Goal: Task Accomplishment & Management: Complete application form

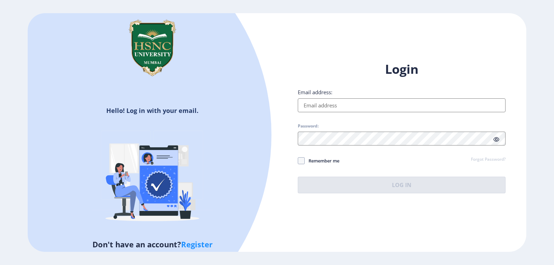
type input "[EMAIL_ADDRESS][DOMAIN_NAME]"
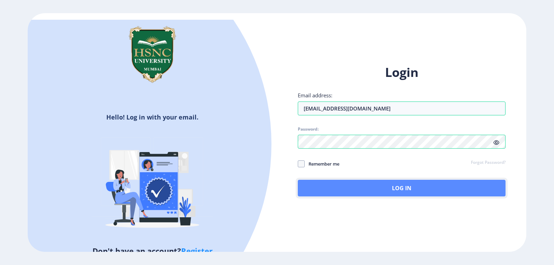
click at [380, 189] on button "Log In" at bounding box center [402, 188] width 208 height 17
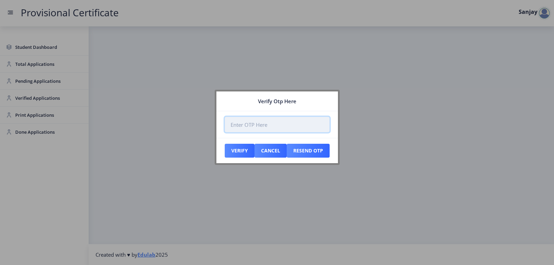
click at [255, 124] on input "number" at bounding box center [277, 125] width 105 height 16
paste input "849062"
type input "849062"
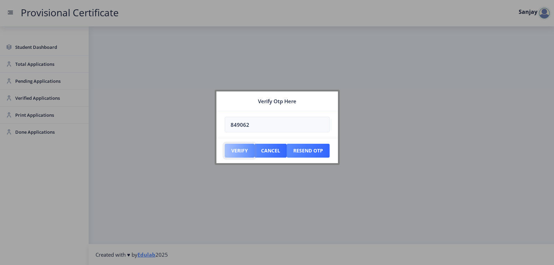
click at [246, 149] on button "Verify" at bounding box center [240, 151] width 30 height 14
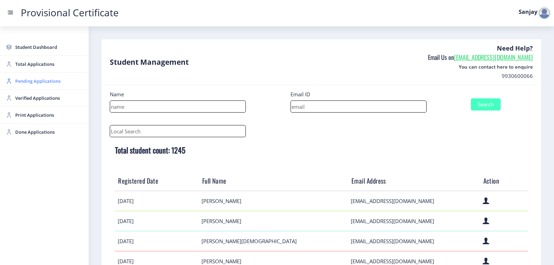
click at [34, 83] on span "Pending Applications" at bounding box center [49, 81] width 68 height 8
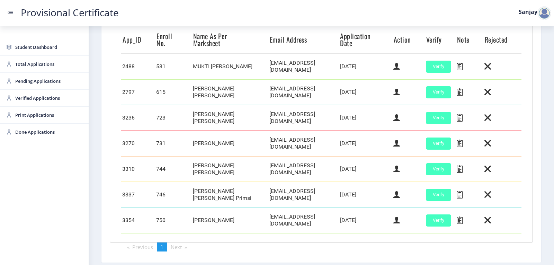
scroll to position [222, 0]
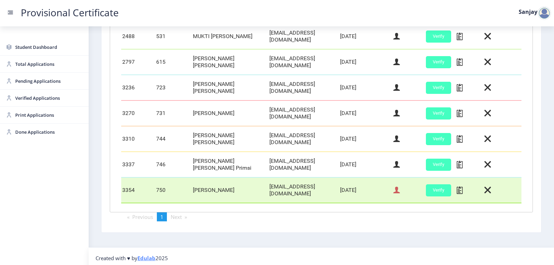
click at [394, 186] on icon at bounding box center [397, 190] width 7 height 9
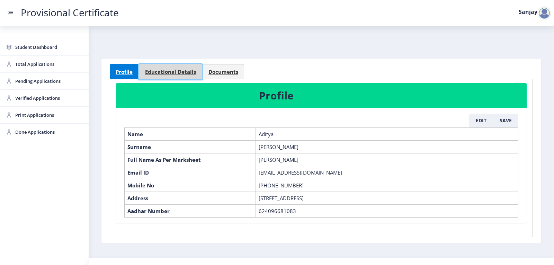
click at [164, 71] on span "Educational Details" at bounding box center [170, 71] width 51 height 5
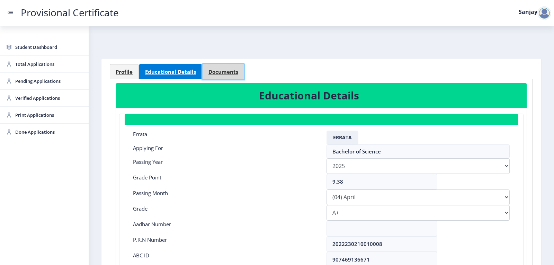
click at [226, 72] on span "Documents" at bounding box center [224, 71] width 30 height 5
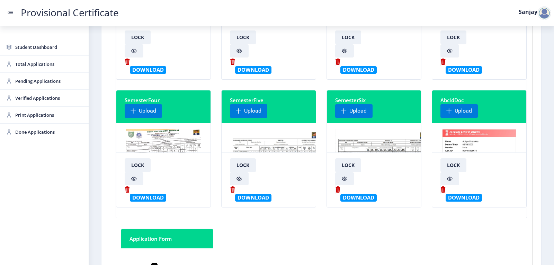
scroll to position [173, 0]
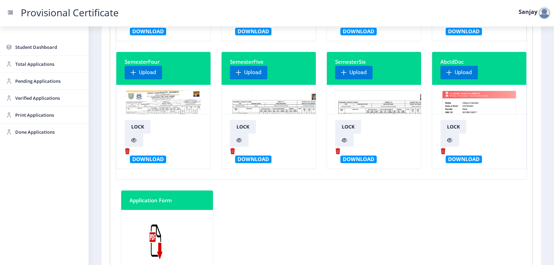
click at [367, 102] on img at bounding box center [383, 116] width 96 height 52
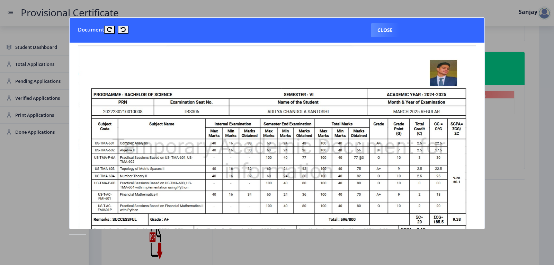
scroll to position [0, 0]
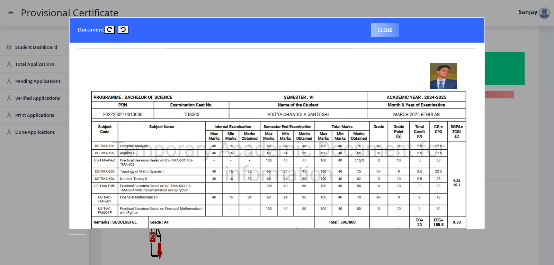
click at [383, 31] on button "Close" at bounding box center [385, 30] width 28 height 14
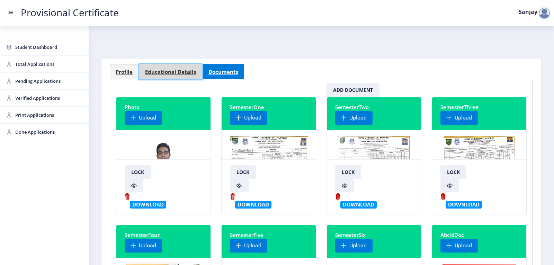
click at [174, 74] on span "Educational Details" at bounding box center [170, 71] width 51 height 5
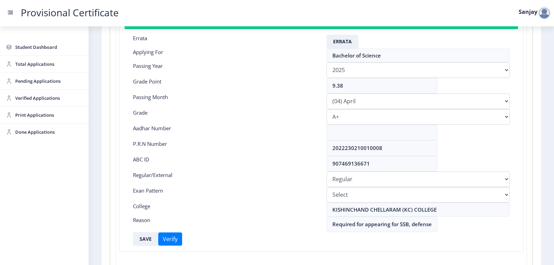
scroll to position [104, 0]
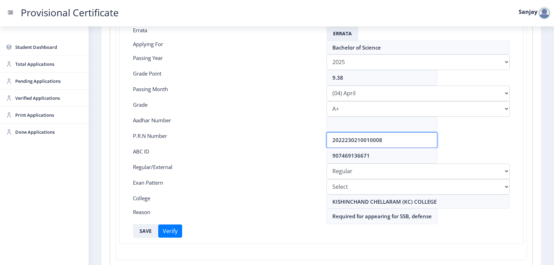
drag, startPoint x: 332, startPoint y: 140, endPoint x: 442, endPoint y: 139, distance: 110.5
click at [442, 139] on div "2022230210010008" at bounding box center [419, 140] width 194 height 16
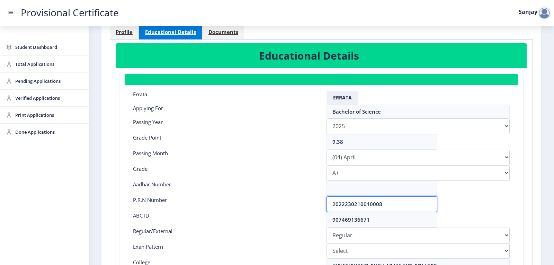
scroll to position [35, 0]
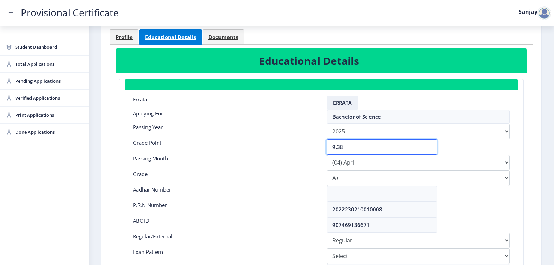
drag, startPoint x: 345, startPoint y: 146, endPoint x: 319, endPoint y: 147, distance: 26.0
click at [319, 147] on div "Grade Point 9.38" at bounding box center [321, 147] width 387 height 16
type input "8.11"
click at [338, 164] on select "Please select PassingMonth (01) January (02) February (03) March (04) April (05…" at bounding box center [418, 163] width 183 height 16
select select "March"
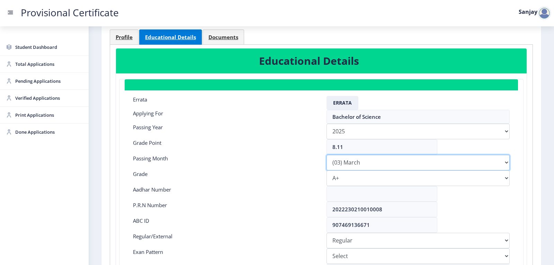
click at [327, 155] on select "Please select PassingMonth (01) January (02) February (03) March (04) April (05…" at bounding box center [418, 163] width 183 height 16
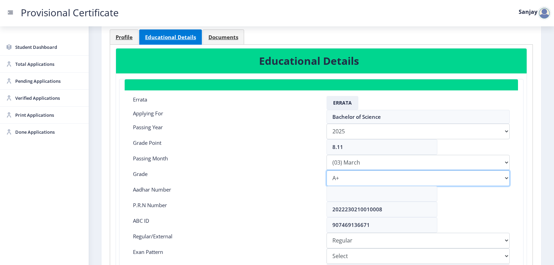
click at [348, 174] on select "Select Grade O A+ A B+ B C D F(Fail)" at bounding box center [418, 178] width 183 height 16
select select "A"
click at [327, 170] on select "Select Grade O A+ A B+ B C D F(Fail)" at bounding box center [418, 178] width 183 height 16
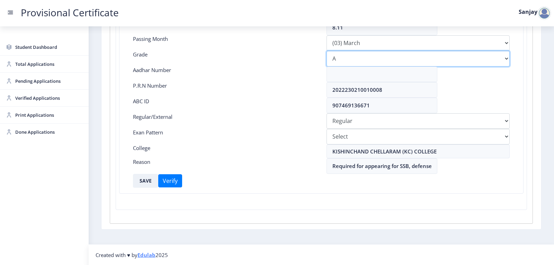
scroll to position [155, 0]
click at [148, 178] on button "SAVE" at bounding box center [145, 181] width 25 height 14
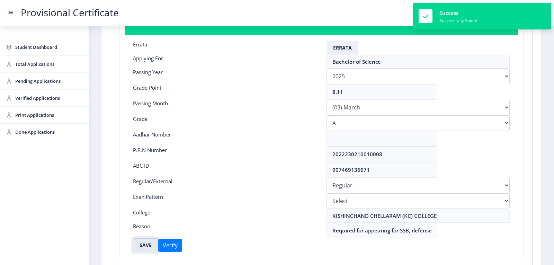
scroll to position [0, 0]
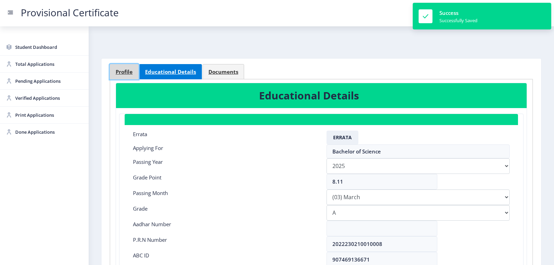
click at [120, 72] on span "Profile" at bounding box center [124, 71] width 17 height 5
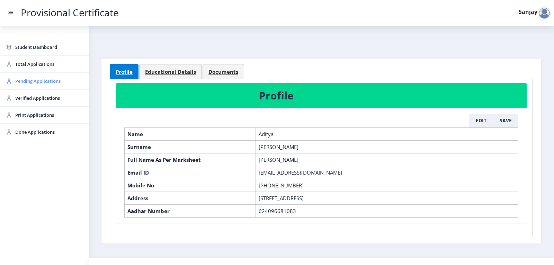
click at [27, 81] on span "Pending Applications" at bounding box center [49, 81] width 68 height 8
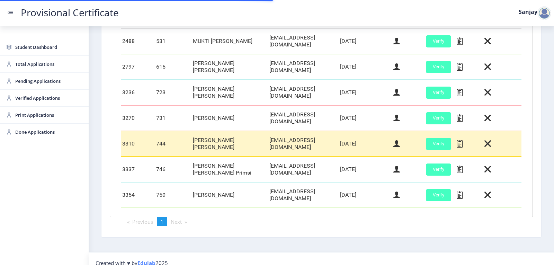
scroll to position [222, 0]
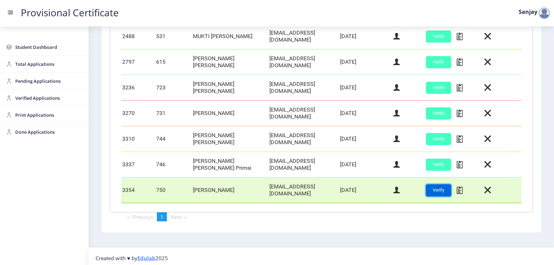
click at [431, 188] on button "Verify" at bounding box center [438, 190] width 25 height 12
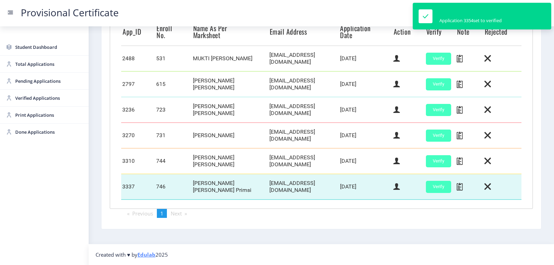
scroll to position [196, 0]
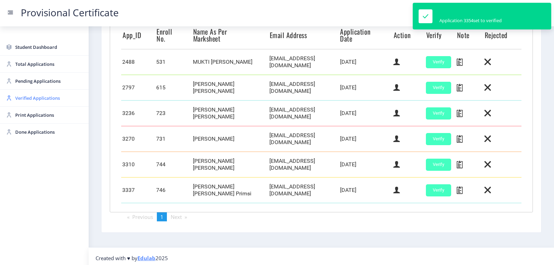
click at [39, 96] on span "Verified Applications" at bounding box center [49, 98] width 68 height 8
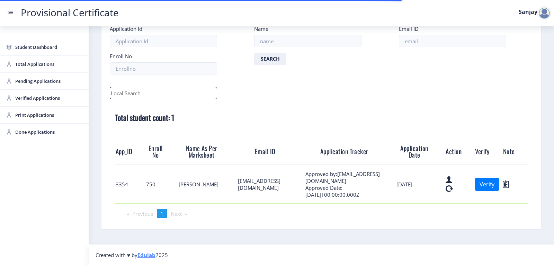
scroll to position [42, 0]
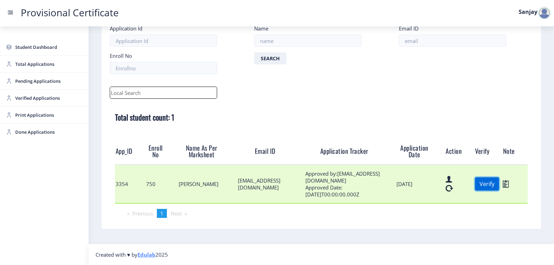
click at [488, 184] on button "Verify" at bounding box center [487, 183] width 24 height 13
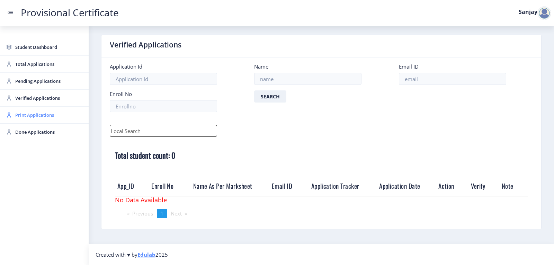
click at [29, 120] on link "Print Applications" at bounding box center [44, 115] width 89 height 17
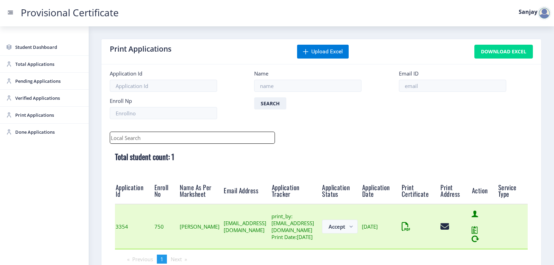
click at [411, 231] on icon at bounding box center [406, 226] width 9 height 9
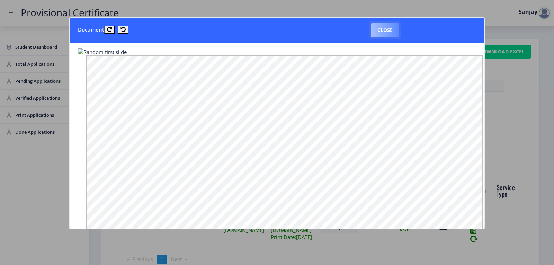
click at [382, 33] on button "Close" at bounding box center [385, 30] width 28 height 14
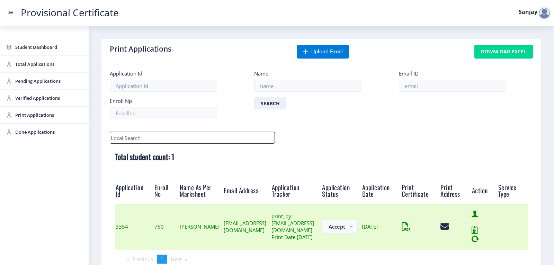
click at [471, 231] on div at bounding box center [456, 226] width 30 height 9
click at [444, 231] on icon at bounding box center [442, 226] width 3 height 9
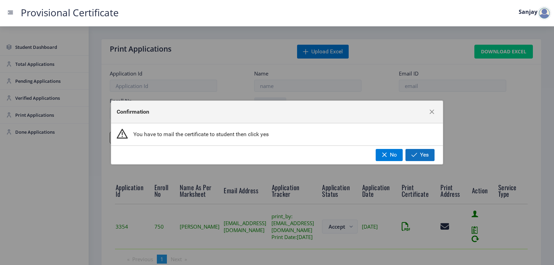
click at [422, 156] on span "Yes" at bounding box center [424, 155] width 9 height 6
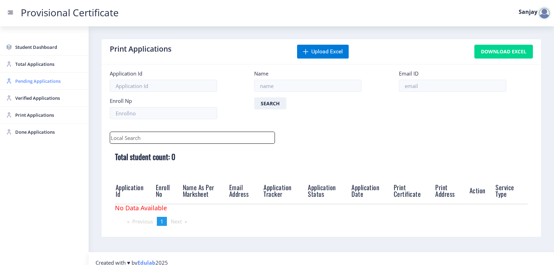
click at [34, 82] on span "Pending Applications" at bounding box center [49, 81] width 68 height 8
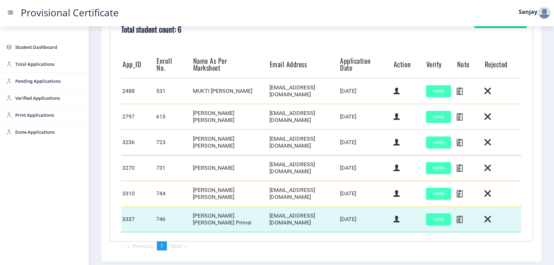
scroll to position [196, 0]
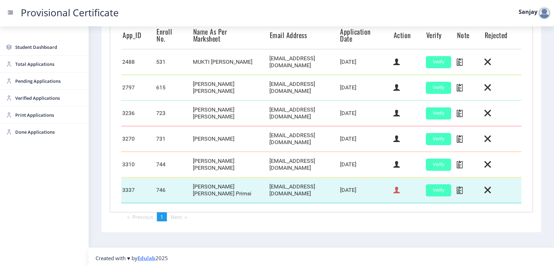
click at [397, 187] on icon at bounding box center [397, 190] width 7 height 9
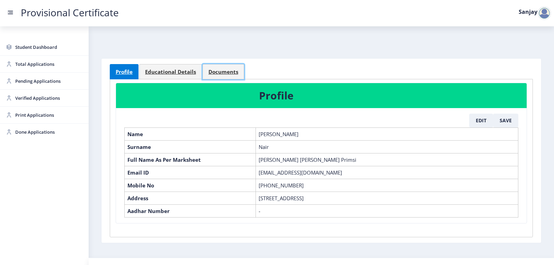
drag, startPoint x: 234, startPoint y: 73, endPoint x: 236, endPoint y: 80, distance: 6.9
click at [235, 73] on span "Documents" at bounding box center [224, 71] width 30 height 5
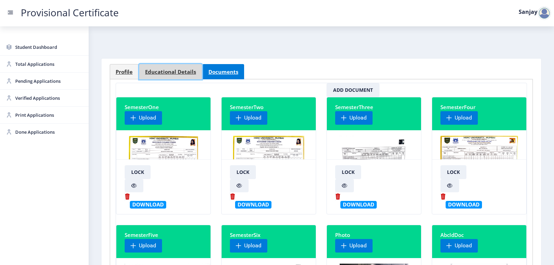
click at [164, 68] on link "Educational Details" at bounding box center [170, 71] width 63 height 15
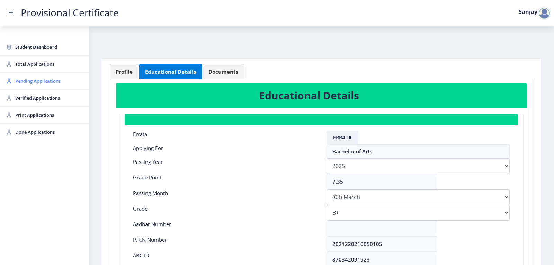
click at [56, 81] on span "Pending Applications" at bounding box center [49, 81] width 68 height 8
